Goal: Check status: Check status

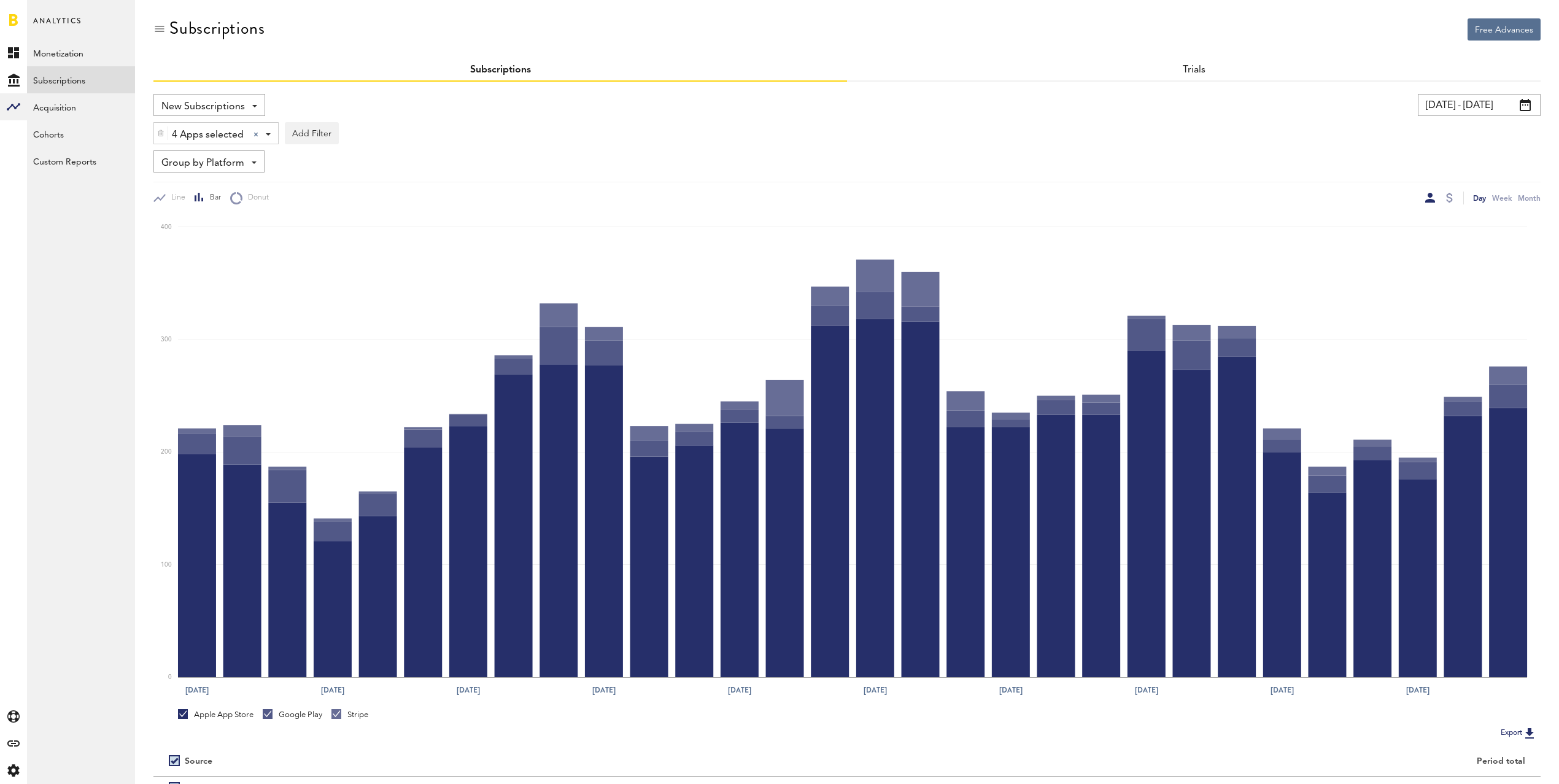
click at [1460, 110] on input "[DATE] - [DATE]" at bounding box center [1480, 105] width 123 height 22
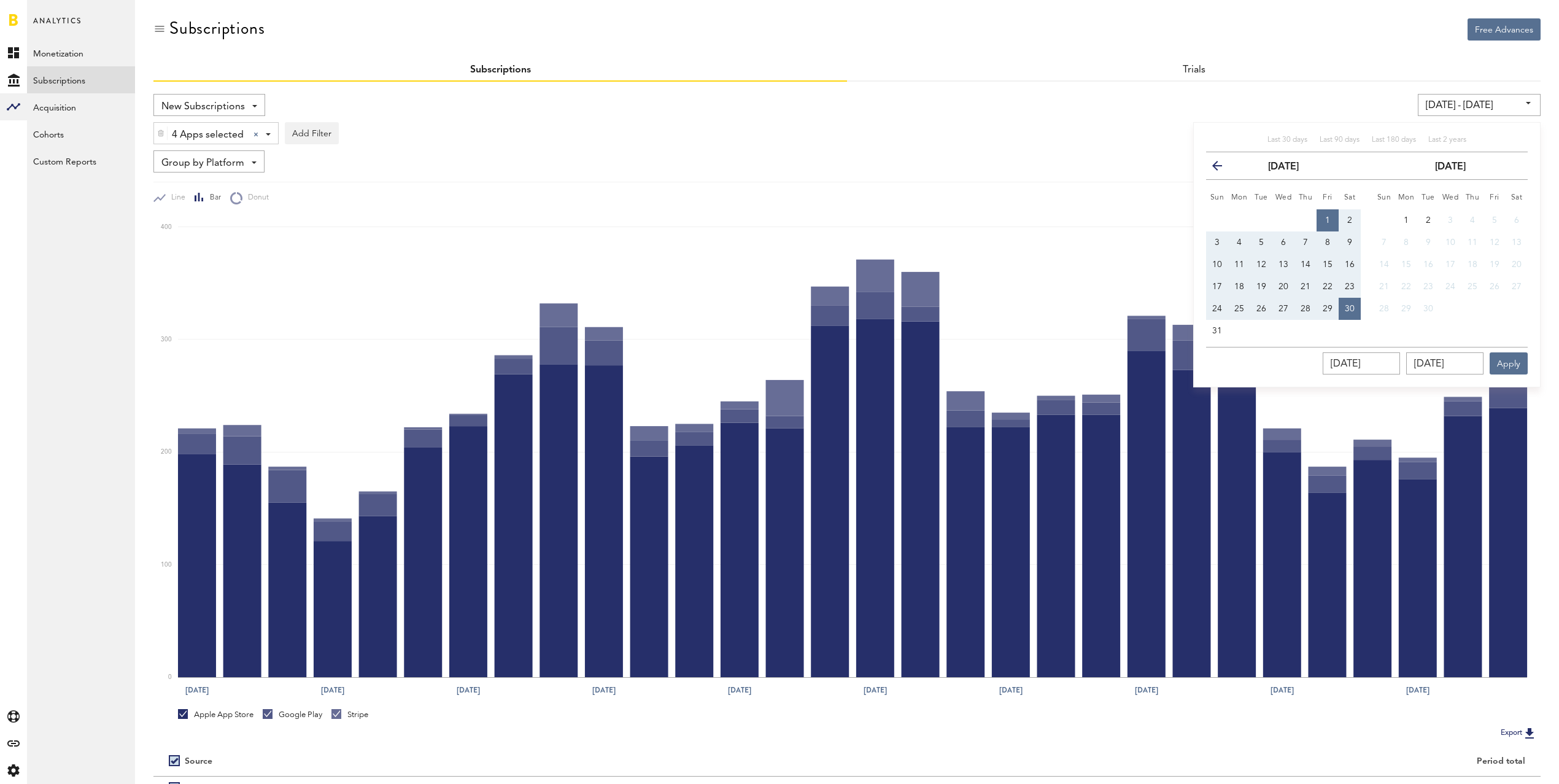
click at [1212, 307] on span "24" at bounding box center [1217, 309] width 10 height 8
type input "[DATE] - [DATE]"
type input "[DATE]"
click at [1348, 309] on span "30" at bounding box center [1349, 309] width 10 height 8
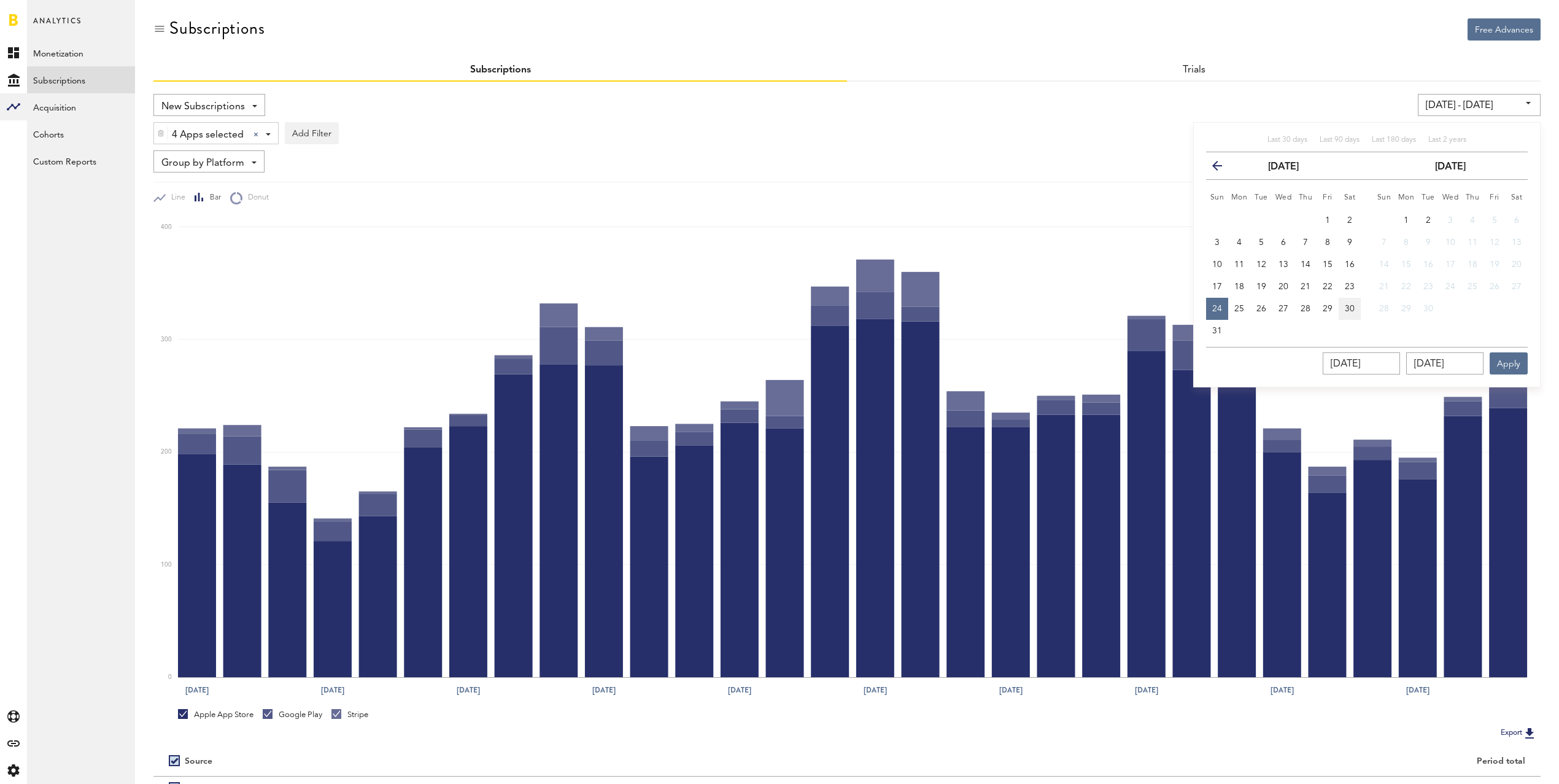
type input "[DATE] - [DATE]"
type input "[DATE]"
click at [1519, 359] on button "Apply" at bounding box center [1509, 364] width 38 height 22
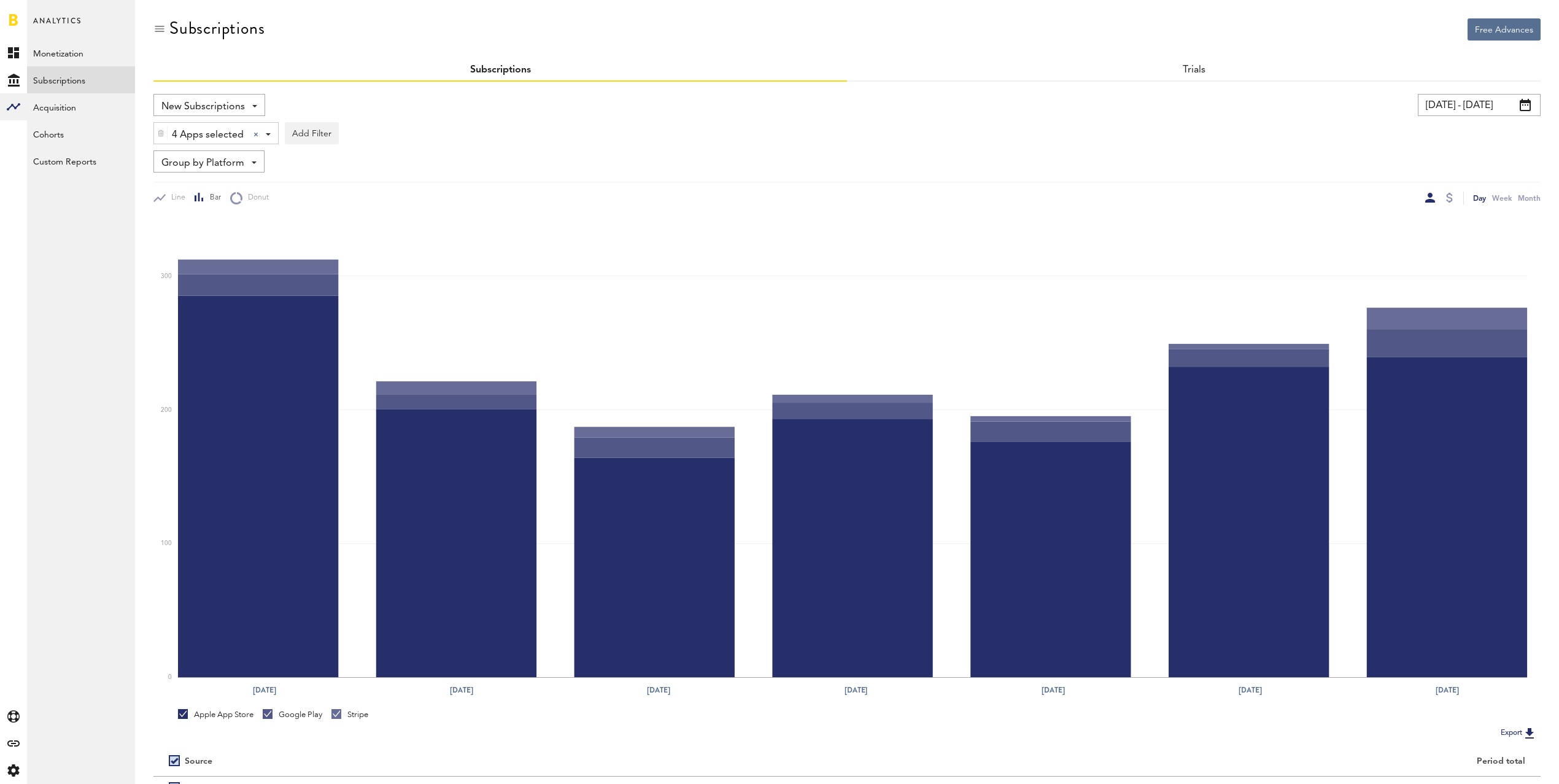
click at [1201, 80] on div "Trials" at bounding box center [1194, 71] width 694 height 22
click at [1199, 71] on link "Trials" at bounding box center [1193, 70] width 23 height 10
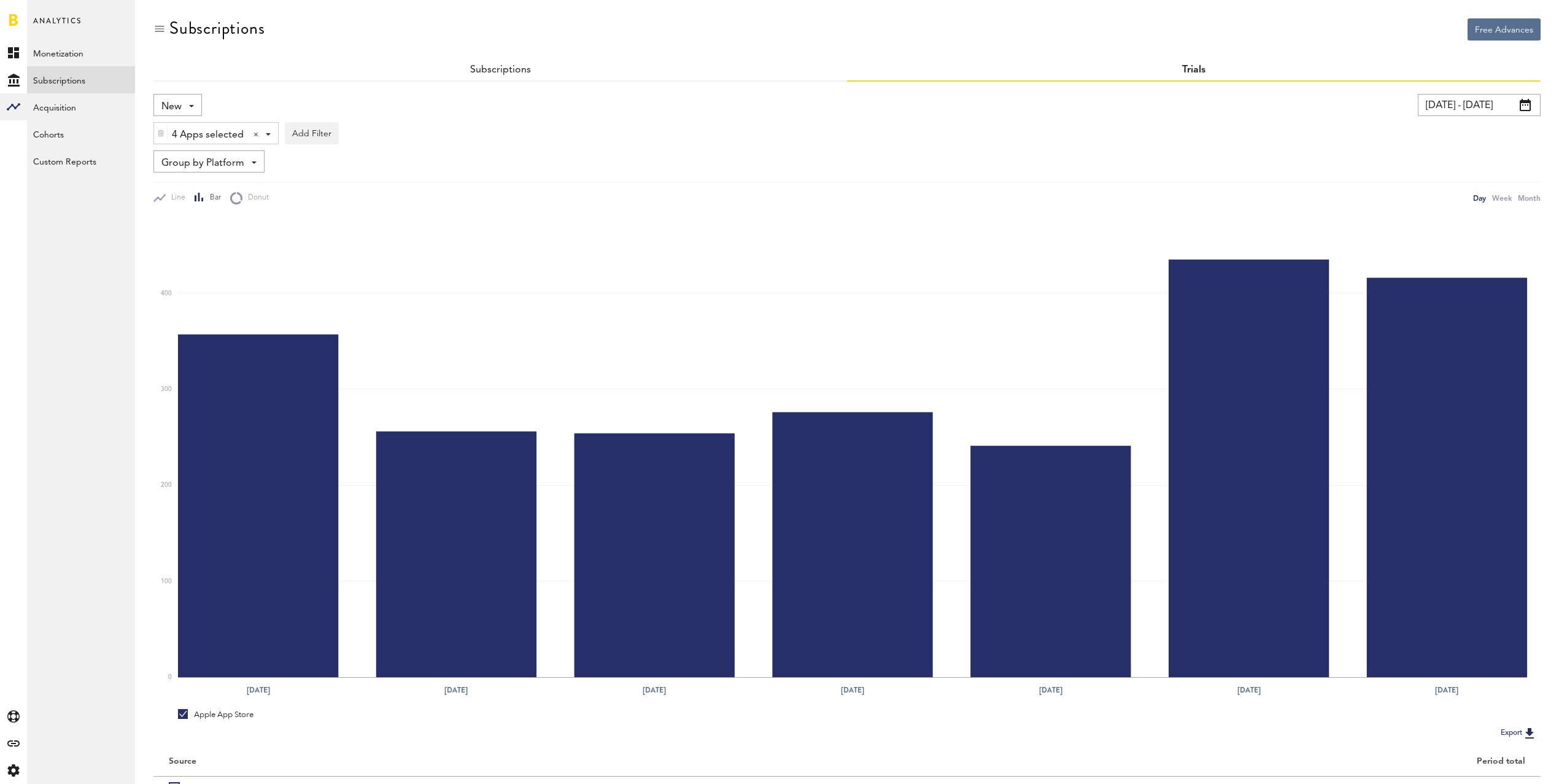
click at [524, 76] on div "Subscriptions" at bounding box center [501, 71] width 694 height 22
click at [516, 71] on link "Subscriptions" at bounding box center [500, 70] width 61 height 10
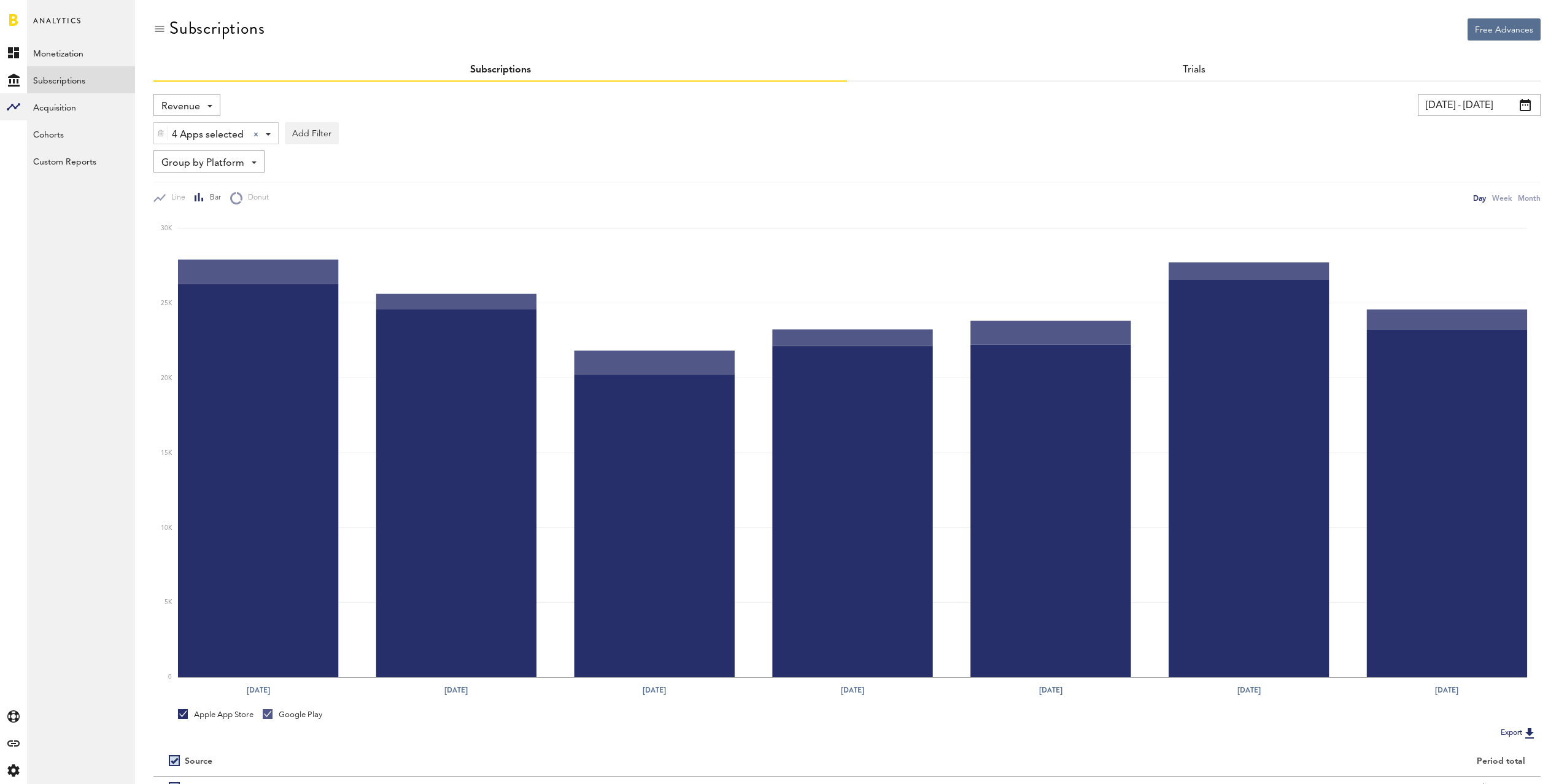
click at [186, 103] on span "Revenue" at bounding box center [180, 106] width 38 height 21
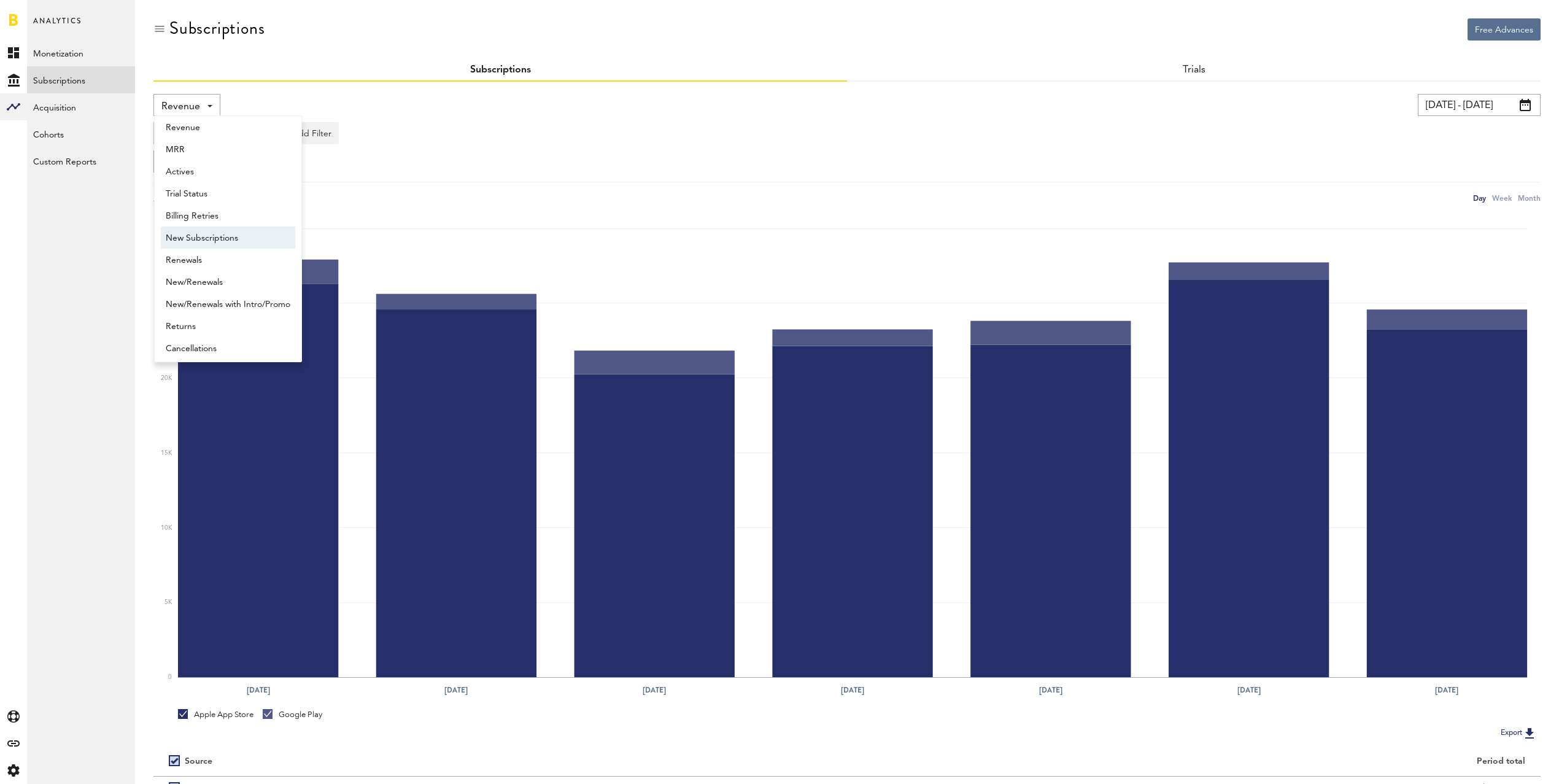
click at [214, 241] on span "New Subscriptions" at bounding box center [228, 238] width 125 height 21
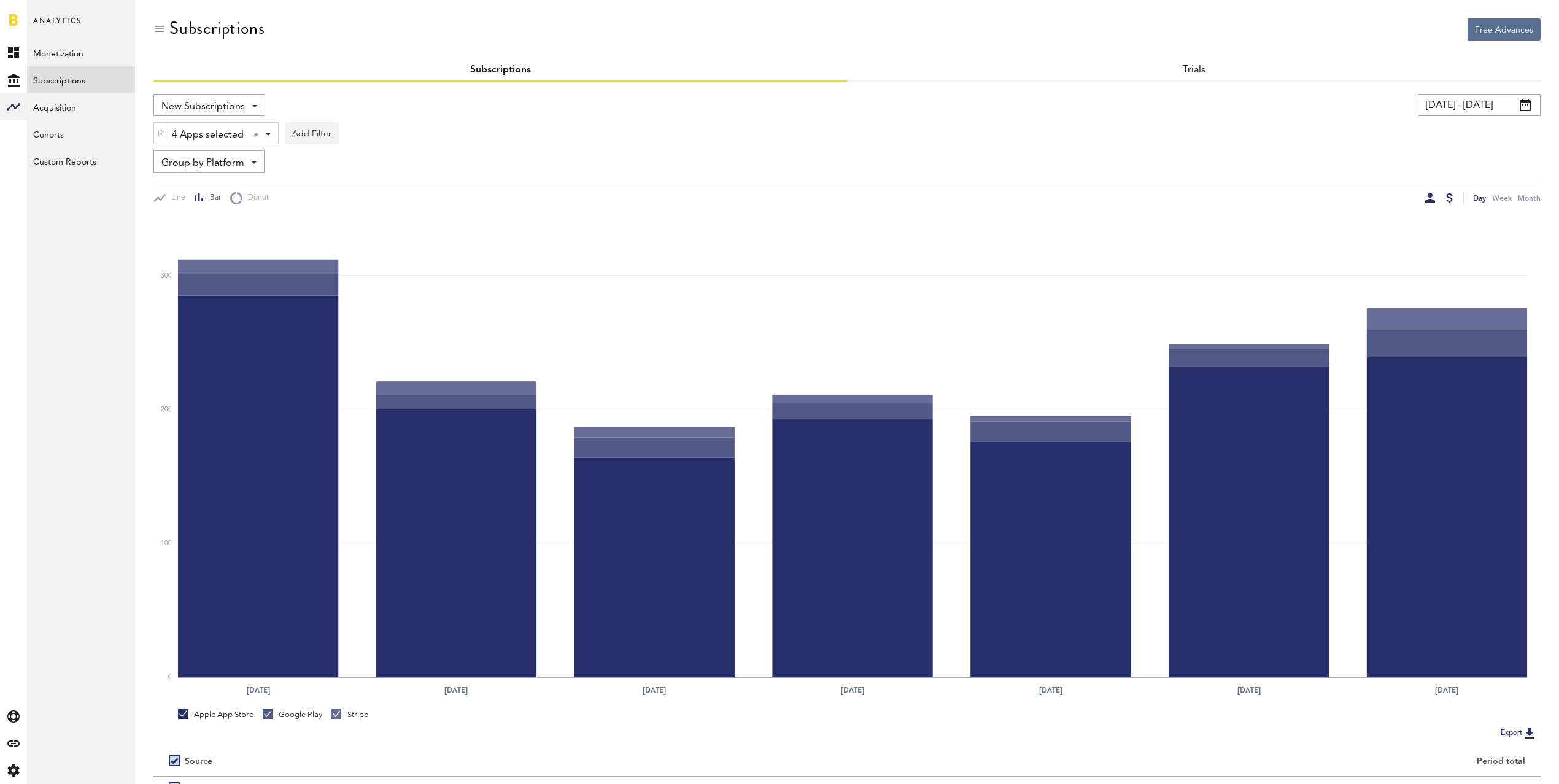
click at [1449, 200] on div at bounding box center [1449, 198] width 7 height 10
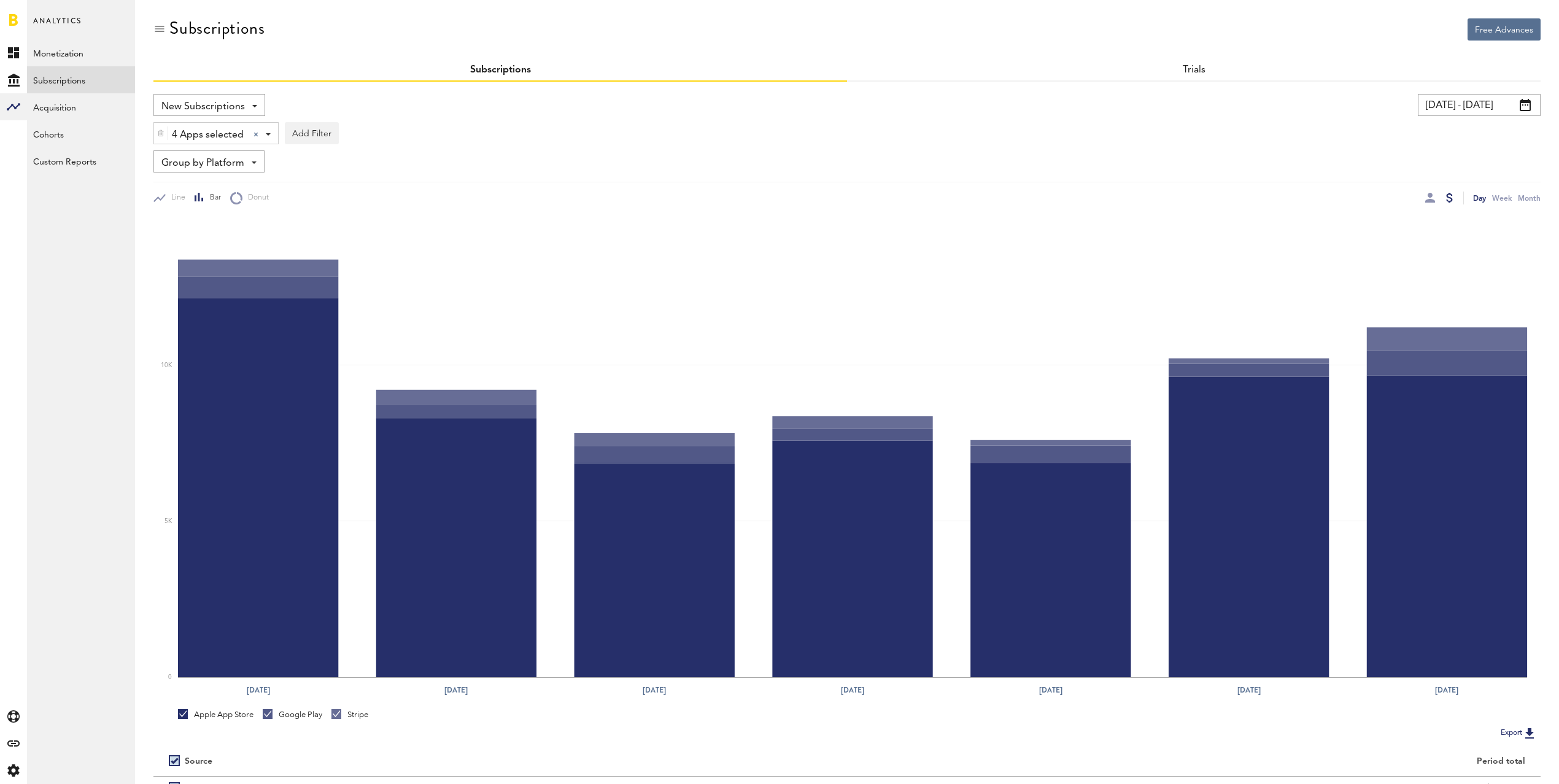
click at [1473, 105] on input "[DATE] - [DATE]" at bounding box center [1480, 105] width 123 height 22
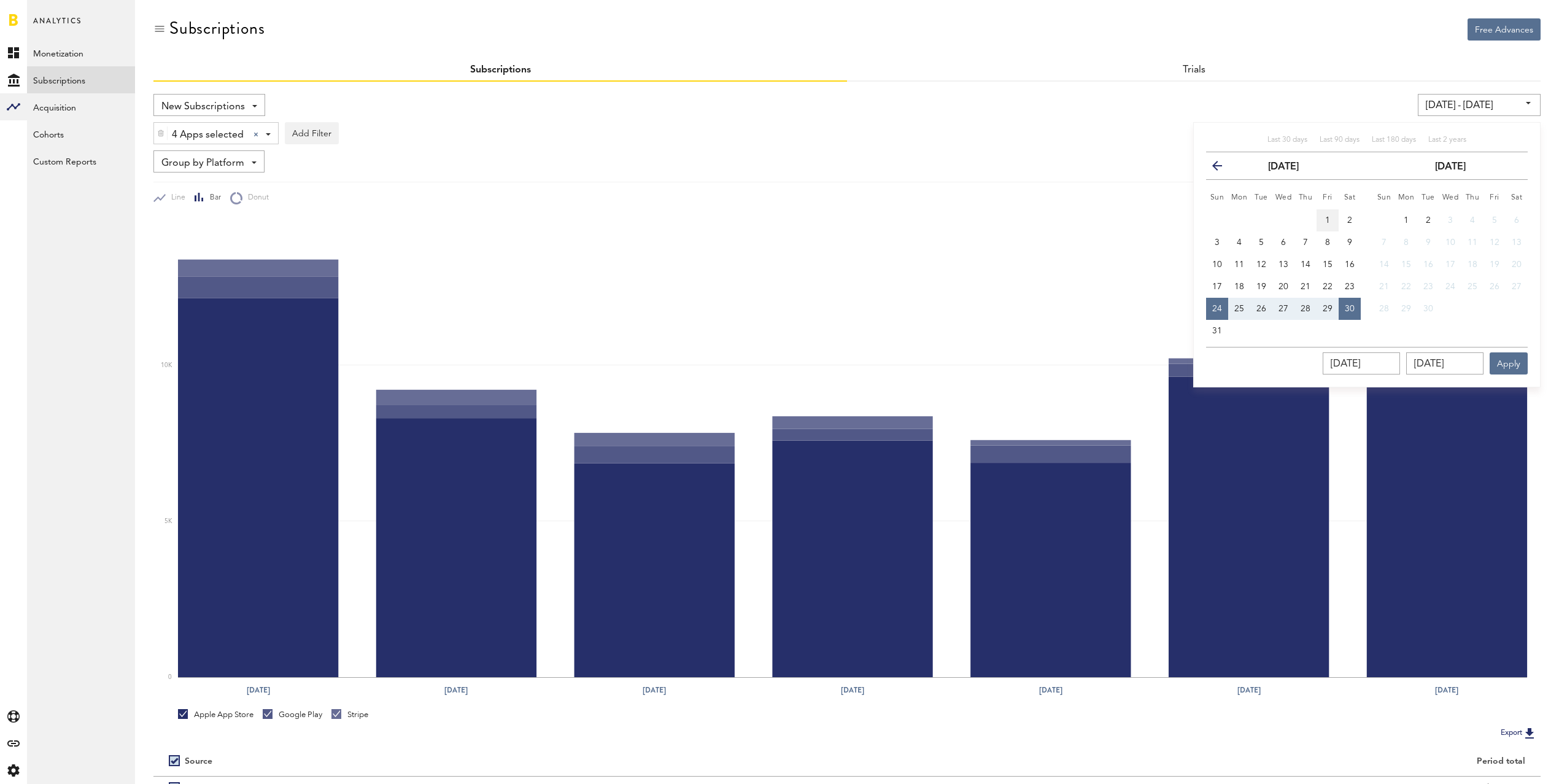
click at [1323, 217] on button "1" at bounding box center [1328, 220] width 22 height 22
type input "[DATE] - [DATE]"
type input "[DATE]"
click at [1352, 309] on span "30" at bounding box center [1349, 309] width 10 height 8
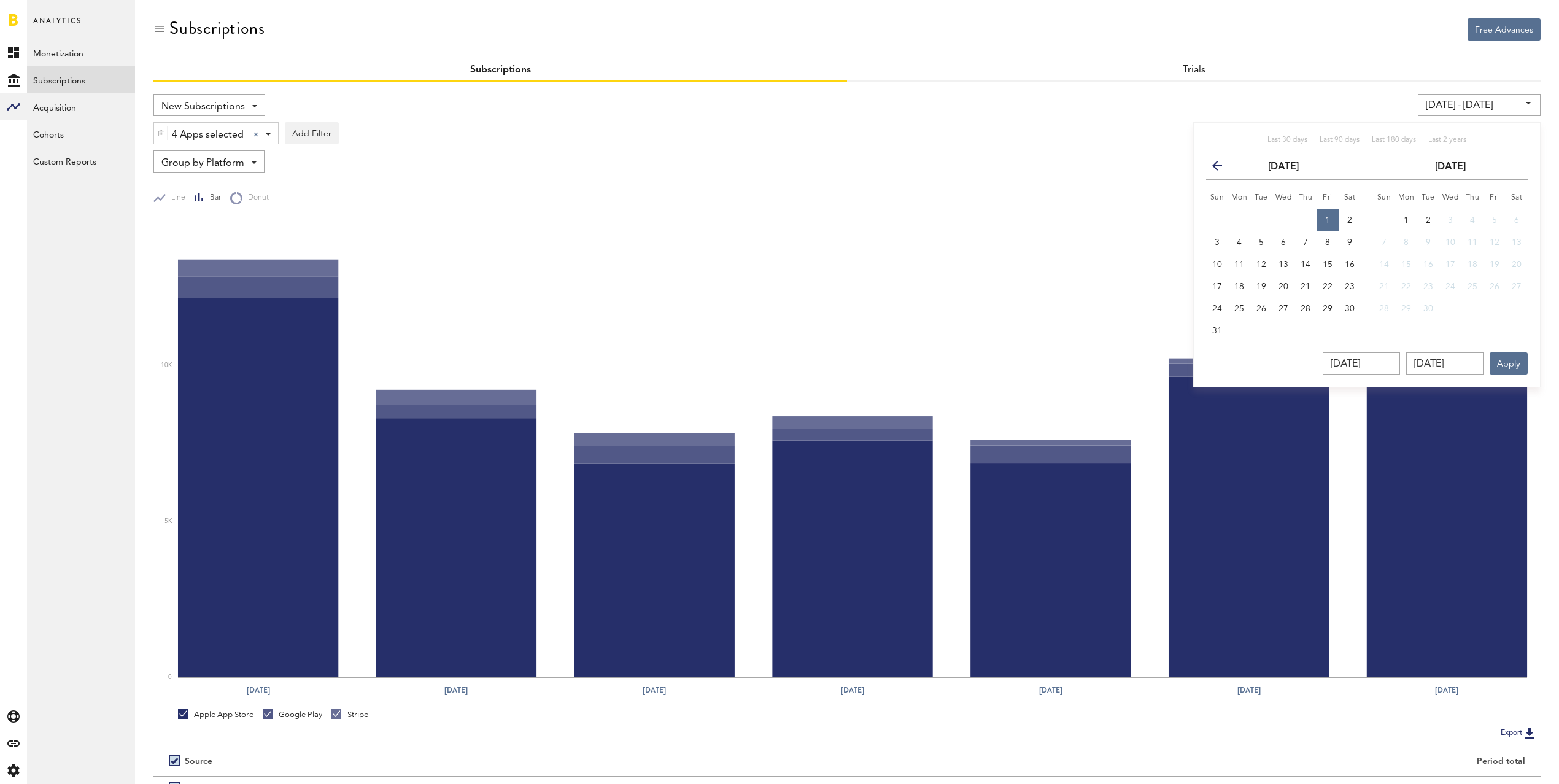
type input "[DATE] - [DATE]"
type input "[DATE]"
click at [1503, 357] on button "Apply" at bounding box center [1509, 364] width 38 height 22
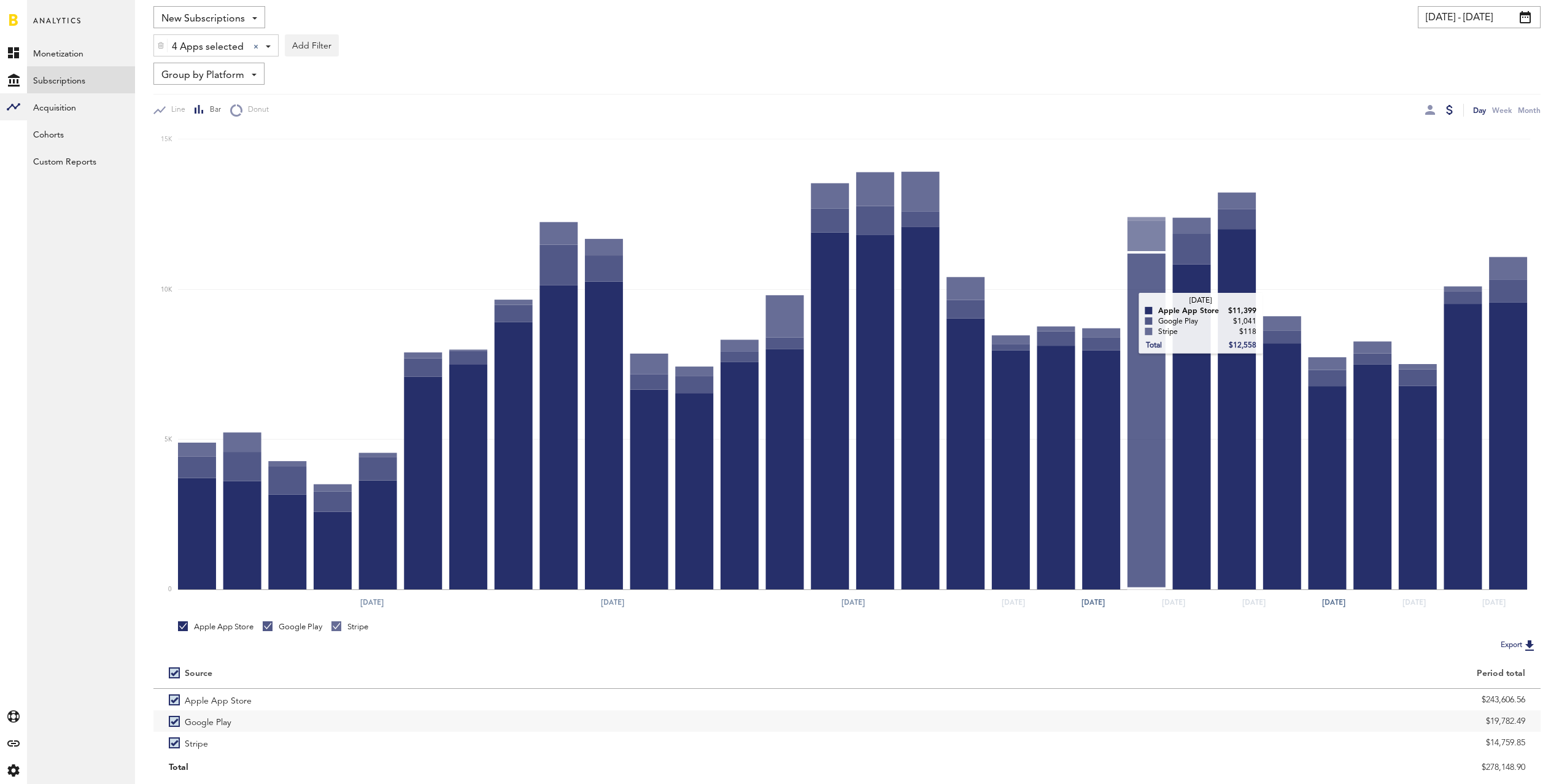
scroll to position [124, 0]
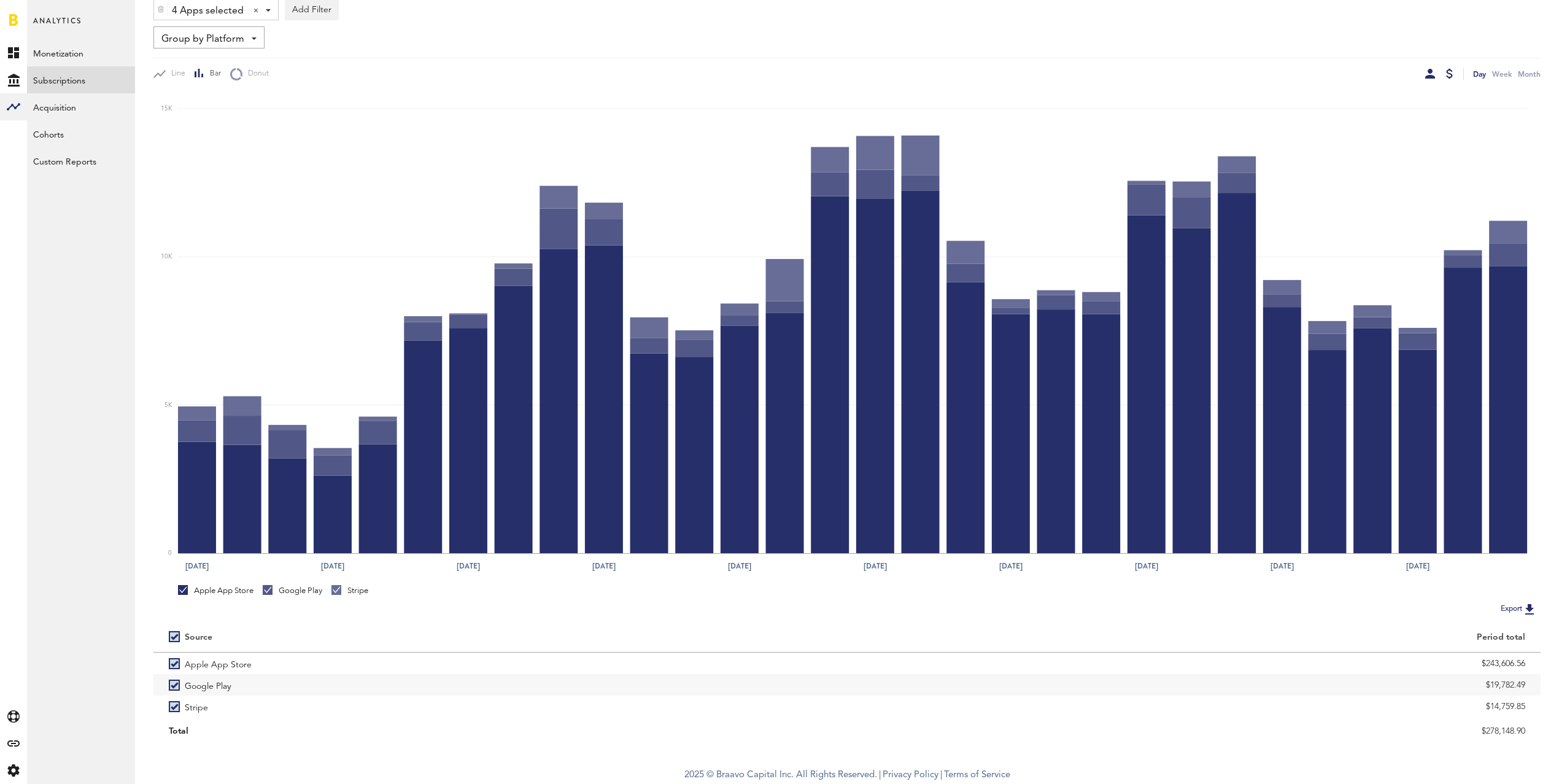
click at [1428, 76] on div at bounding box center [1430, 74] width 10 height 10
